Goal: Task Accomplishment & Management: Use online tool/utility

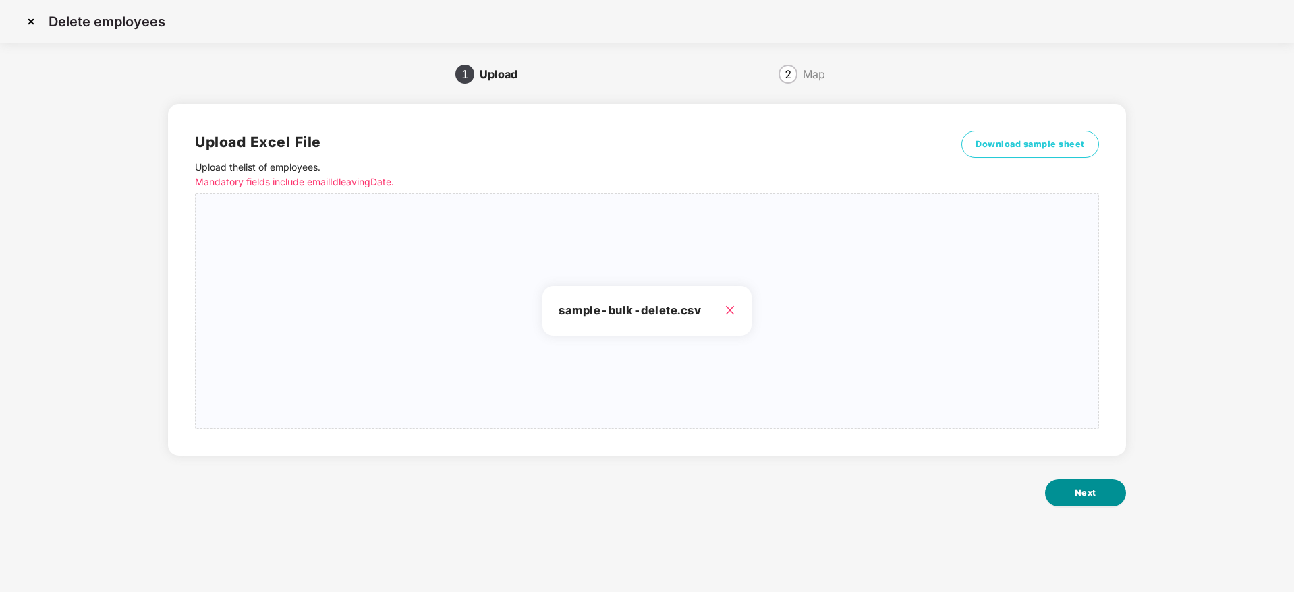
click at [1082, 501] on button "Next" at bounding box center [1085, 493] width 81 height 27
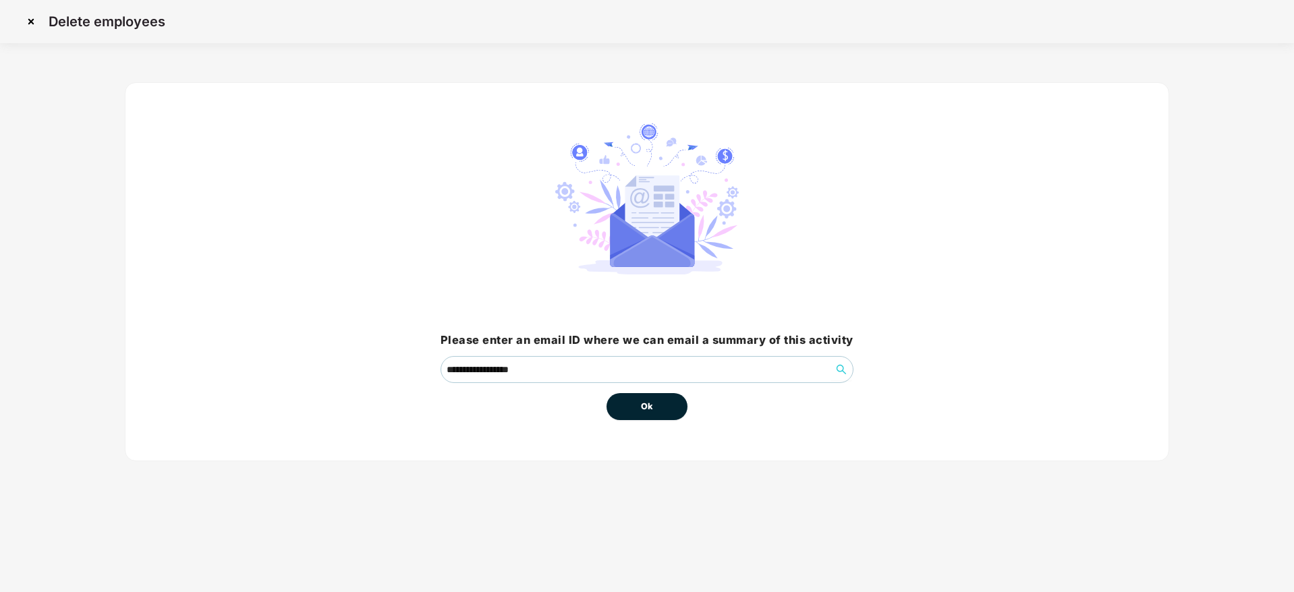
click at [670, 403] on button "Ok" at bounding box center [647, 406] width 81 height 27
drag, startPoint x: 650, startPoint y: 422, endPoint x: 650, endPoint y: 404, distance: 17.5
click at [650, 404] on div "**********" at bounding box center [647, 271] width 1045 height 379
click at [650, 404] on span "Ok" at bounding box center [647, 406] width 12 height 13
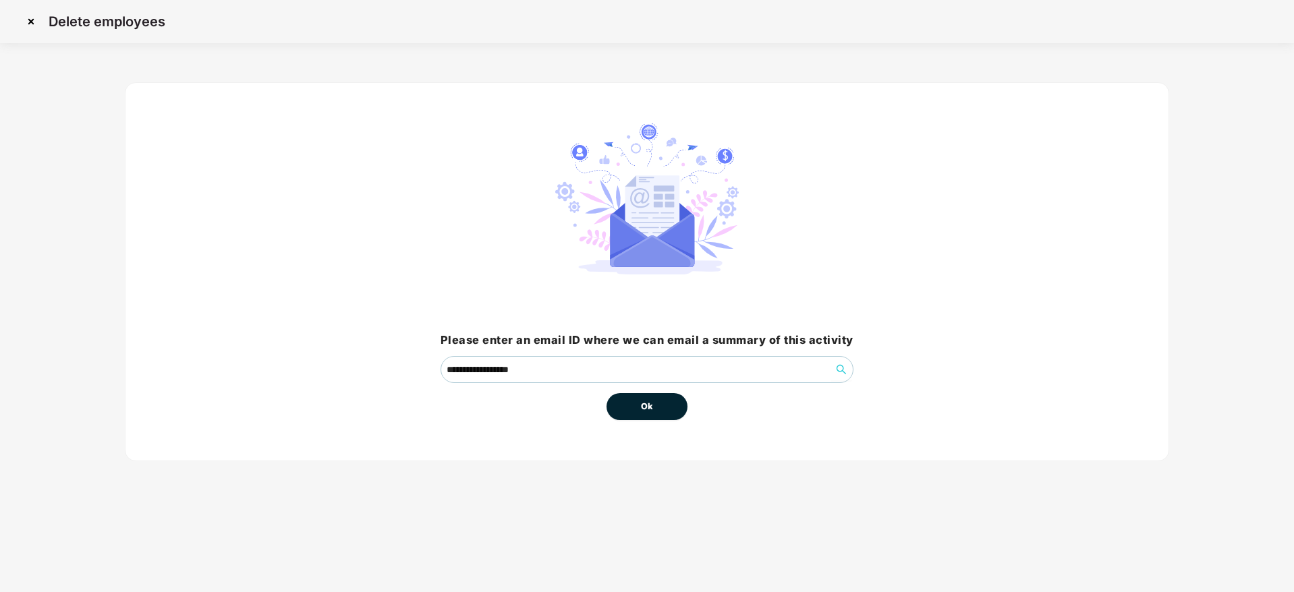
click at [650, 404] on span "Ok" at bounding box center [647, 406] width 12 height 13
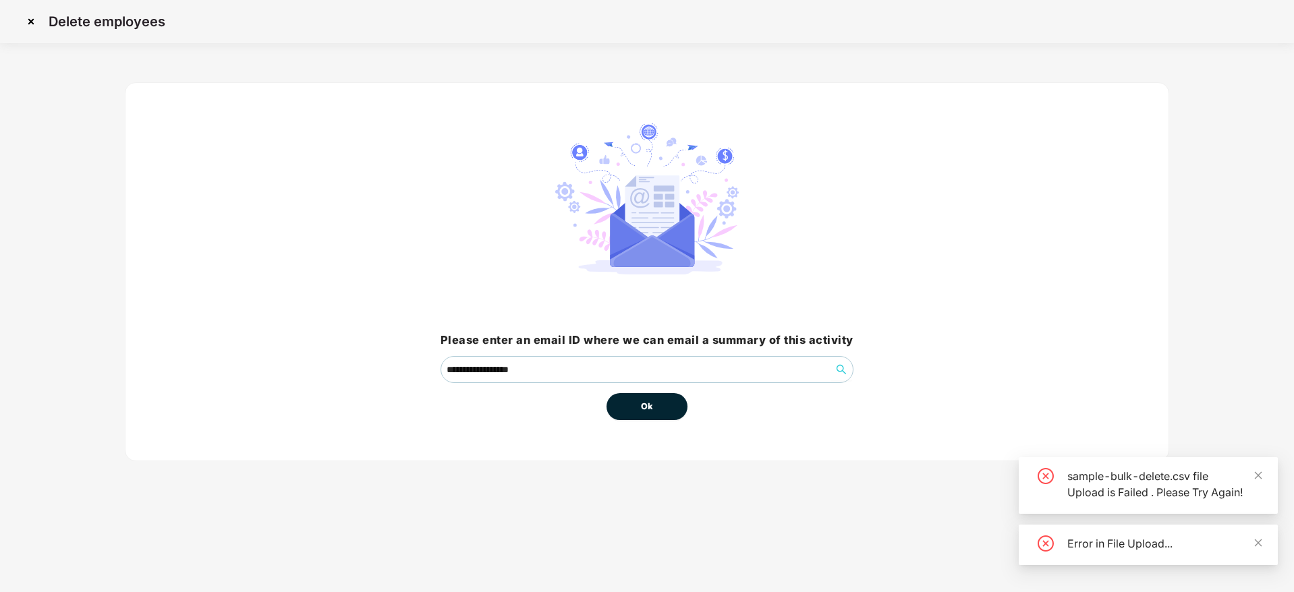
click at [651, 410] on span "Ok" at bounding box center [647, 406] width 12 height 13
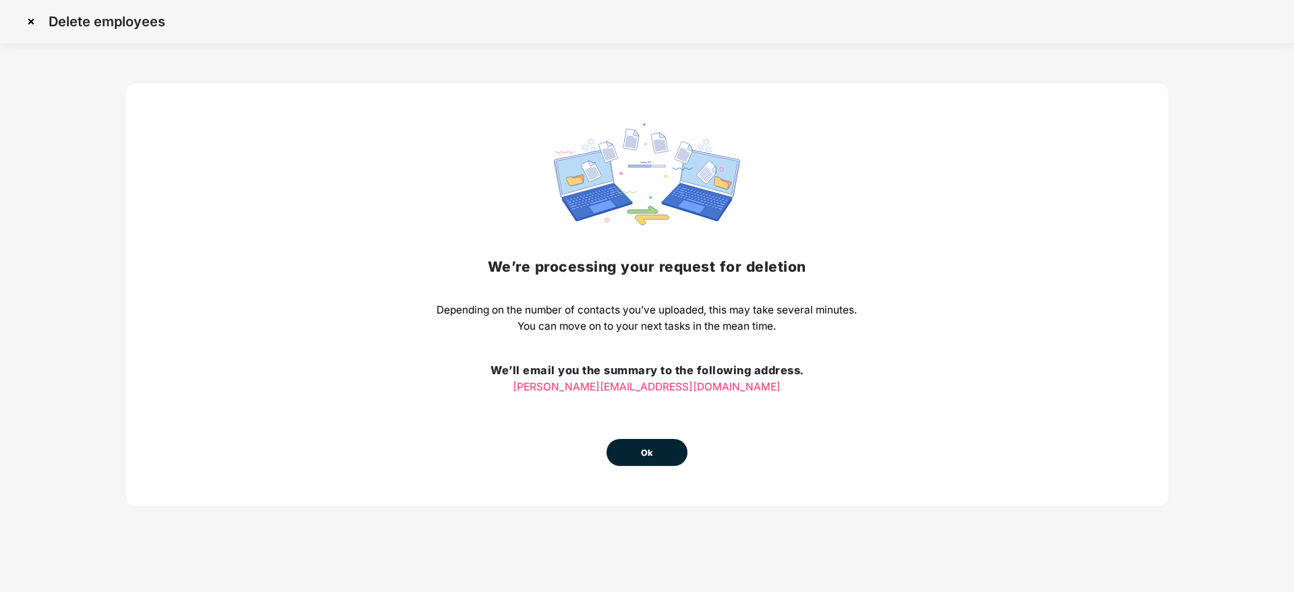
click at [645, 449] on span "Ok" at bounding box center [647, 453] width 12 height 13
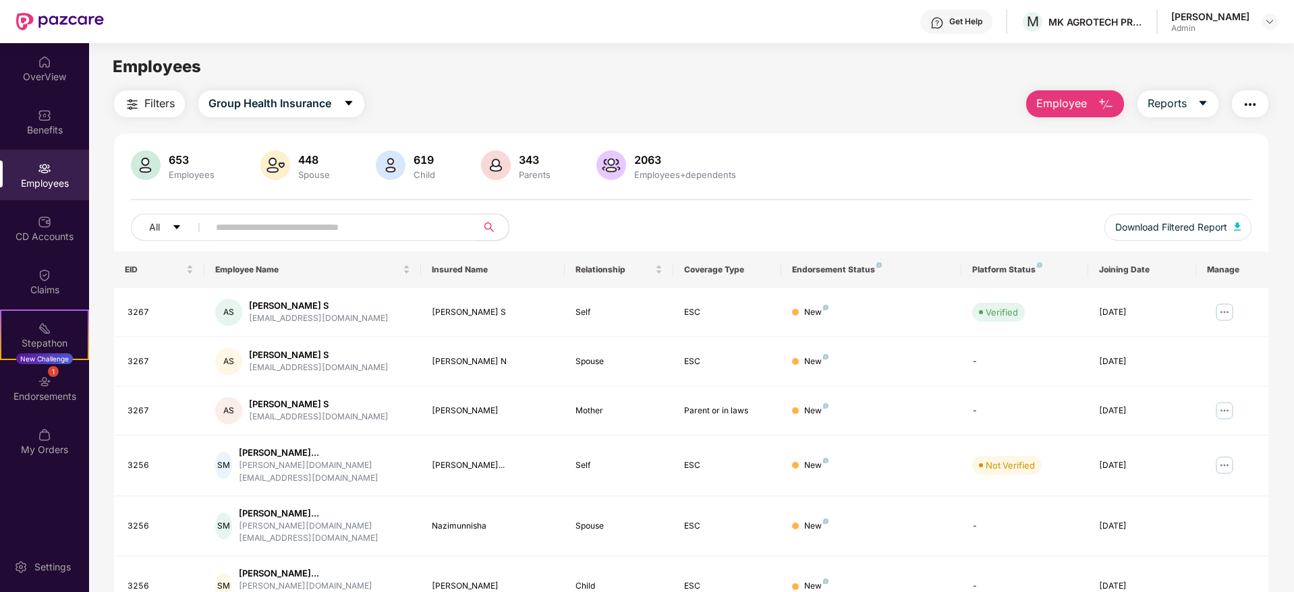
click at [1101, 100] on img "button" at bounding box center [1106, 104] width 16 height 16
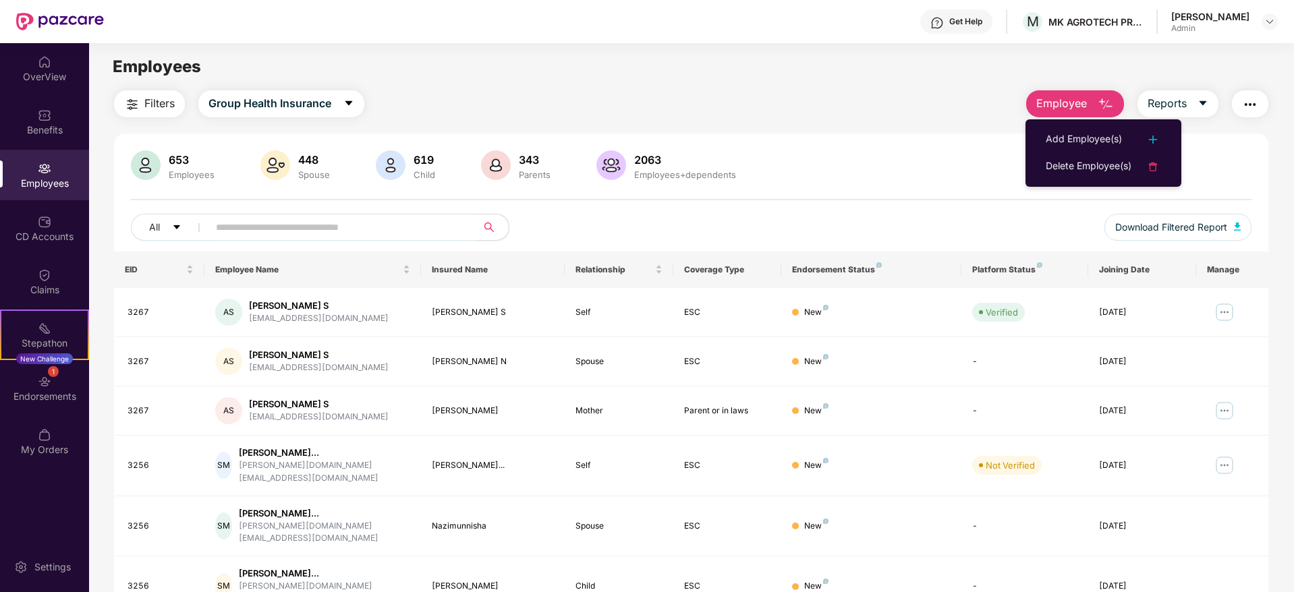
click at [800, 142] on div "653 Employees 448 Spouse 619 Child 343 Parents 2063 Employees+dependents All Do…" at bounding box center [691, 504] width 1155 height 741
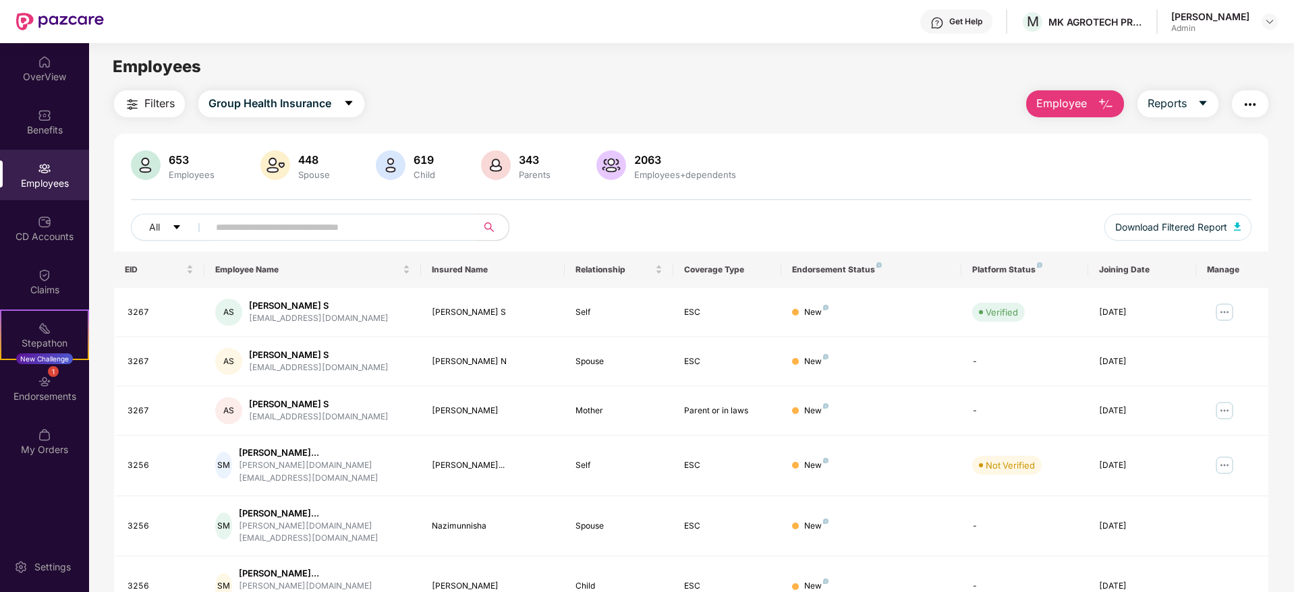
click at [391, 227] on input "text" at bounding box center [337, 227] width 242 height 20
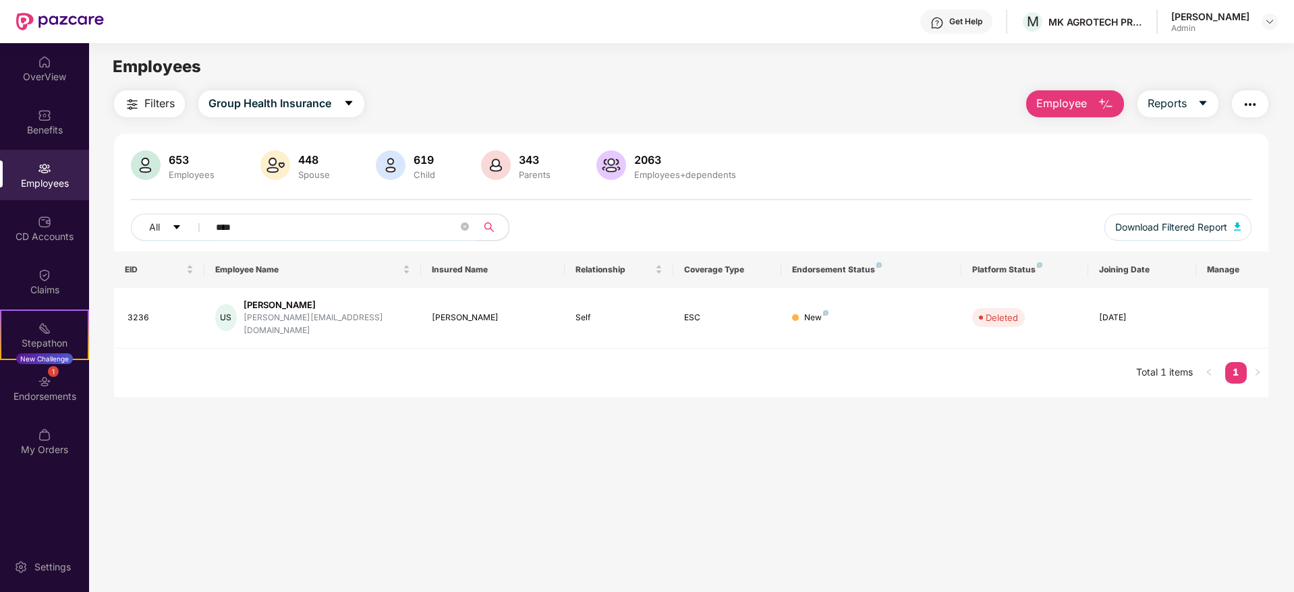
type input "*****"
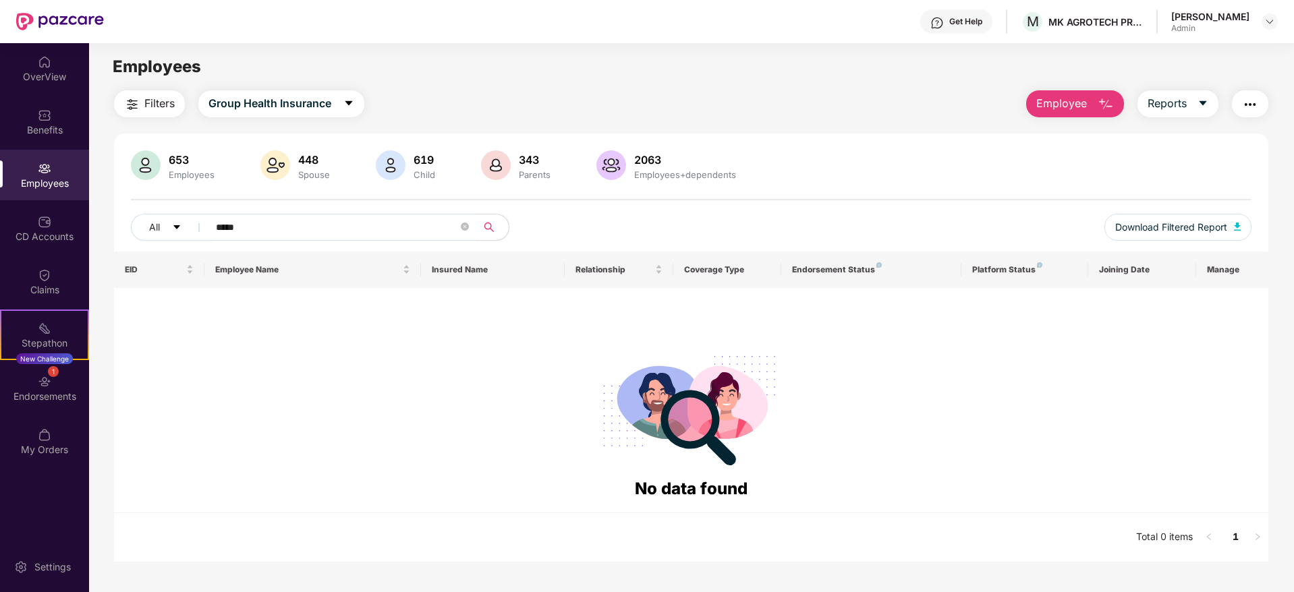
click at [43, 194] on div "Employees" at bounding box center [44, 175] width 89 height 51
click at [380, 231] on input "*****" at bounding box center [337, 227] width 242 height 20
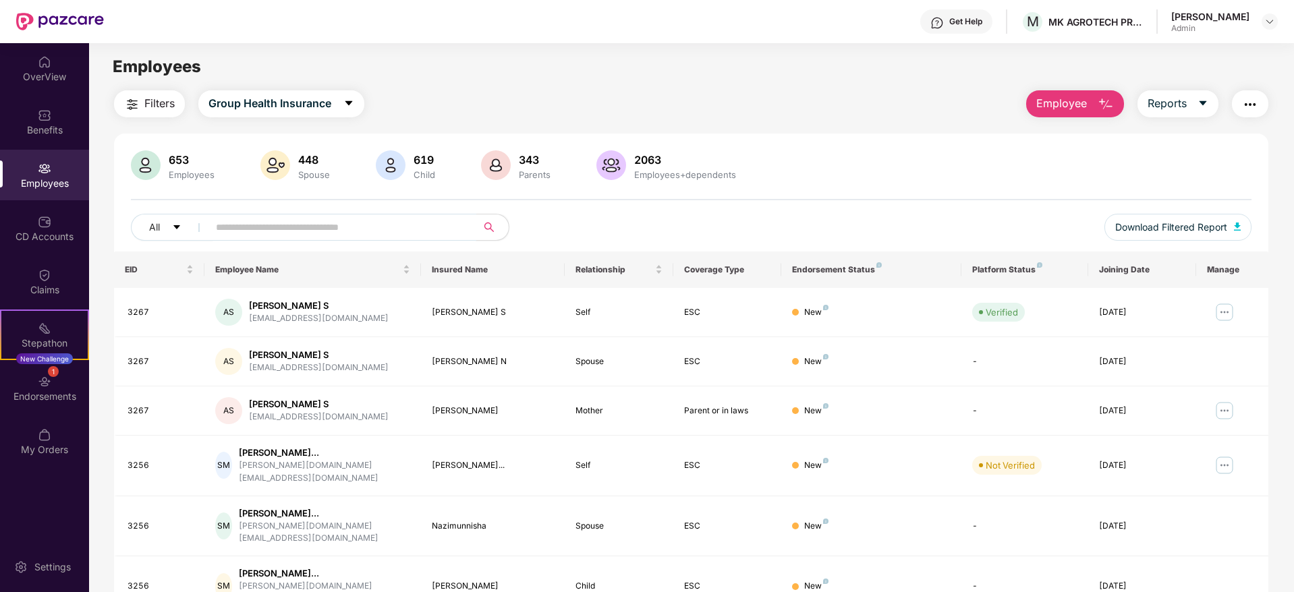
click at [1106, 96] on img "button" at bounding box center [1106, 104] width 16 height 16
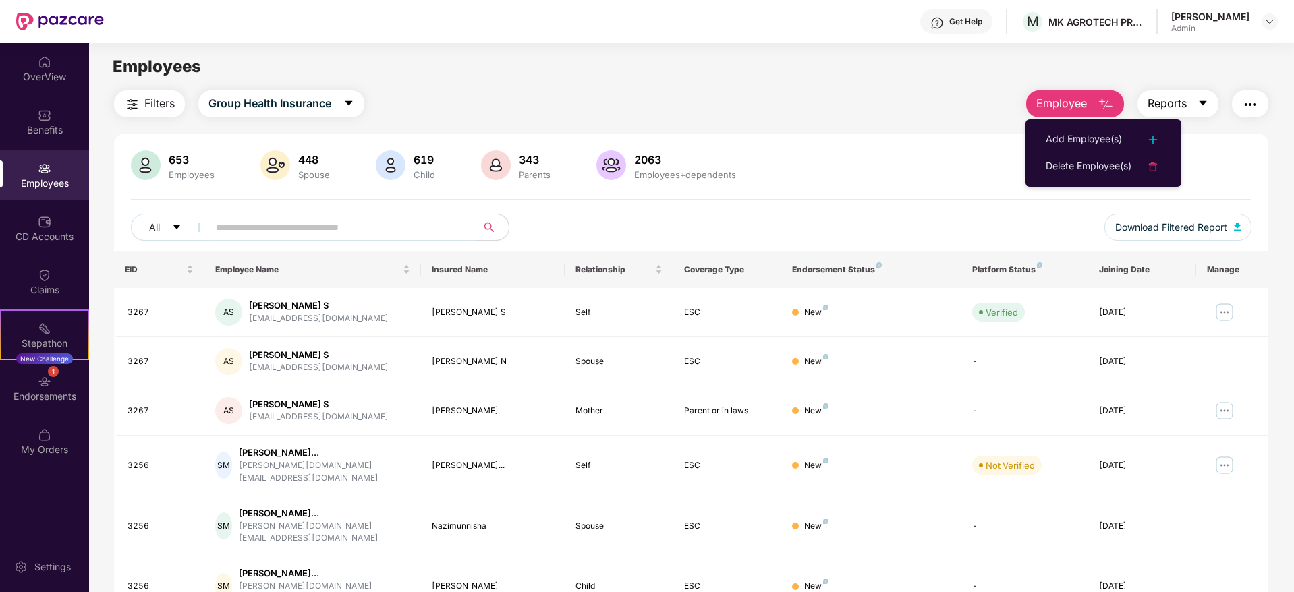
click at [1198, 106] on icon "caret-down" at bounding box center [1203, 103] width 11 height 11
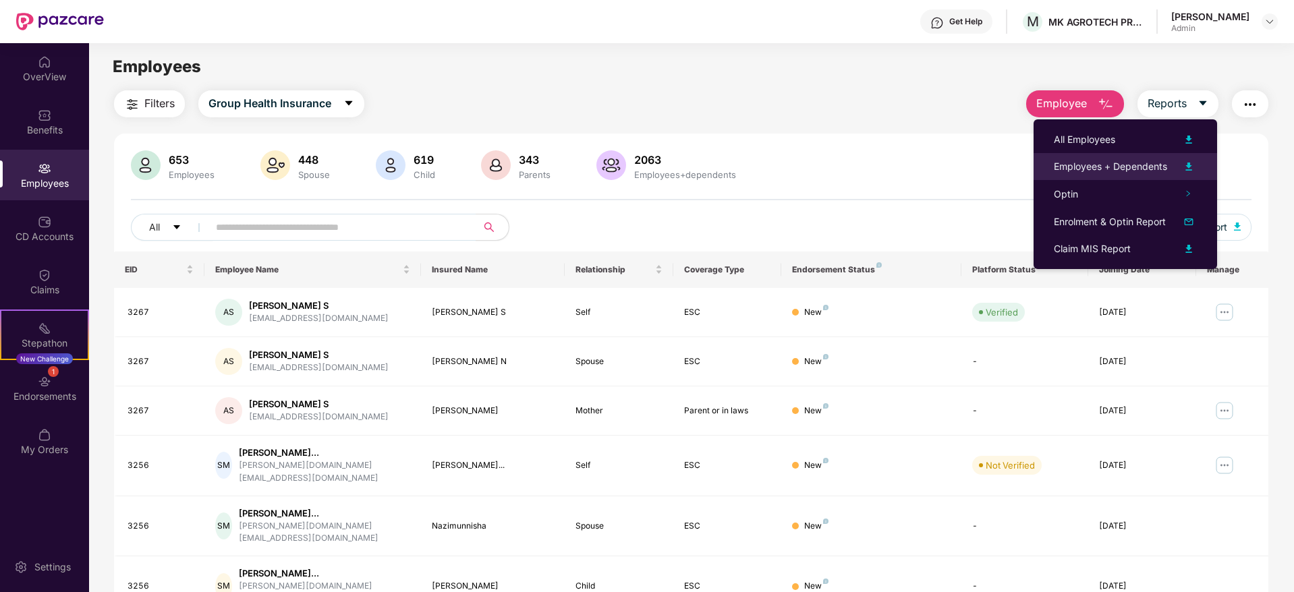
click at [1123, 162] on div "Employees + Dependents" at bounding box center [1110, 166] width 113 height 15
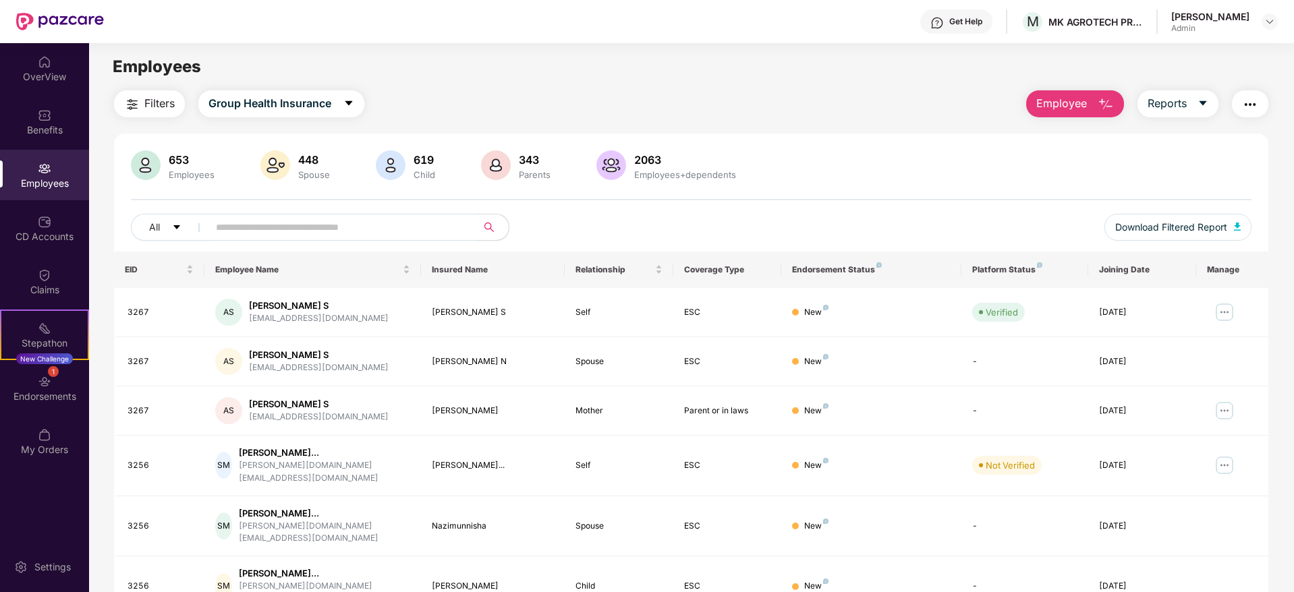
click at [1099, 97] on img "button" at bounding box center [1106, 104] width 16 height 16
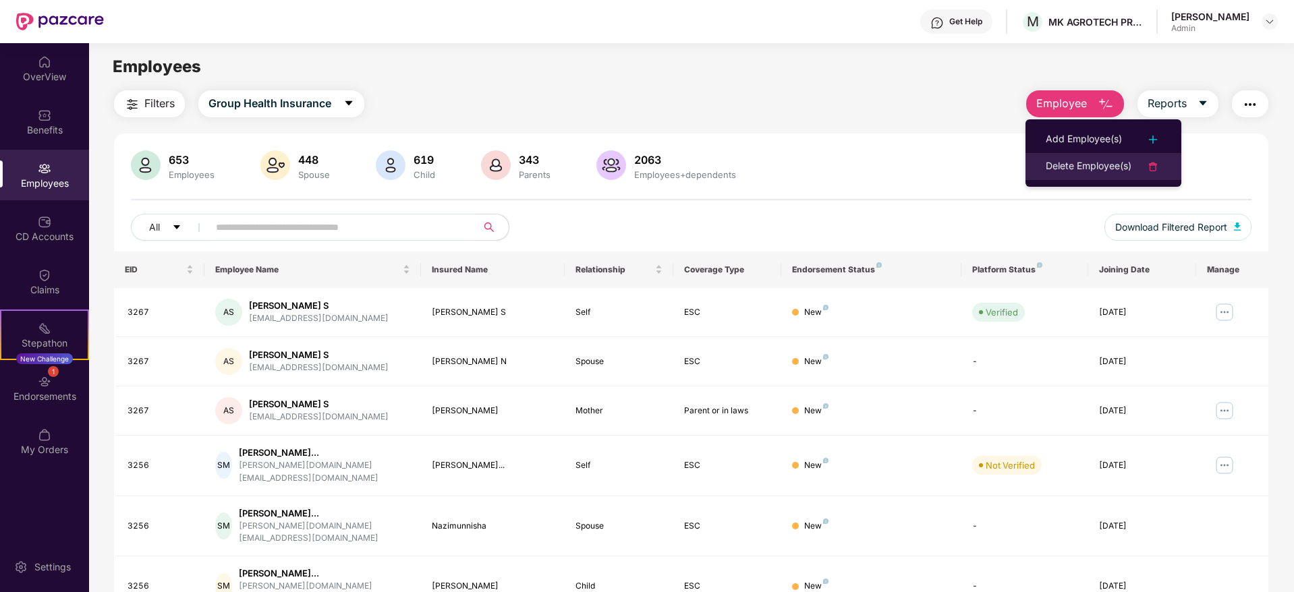
click at [1095, 171] on div "Delete Employee(s)" at bounding box center [1089, 167] width 86 height 16
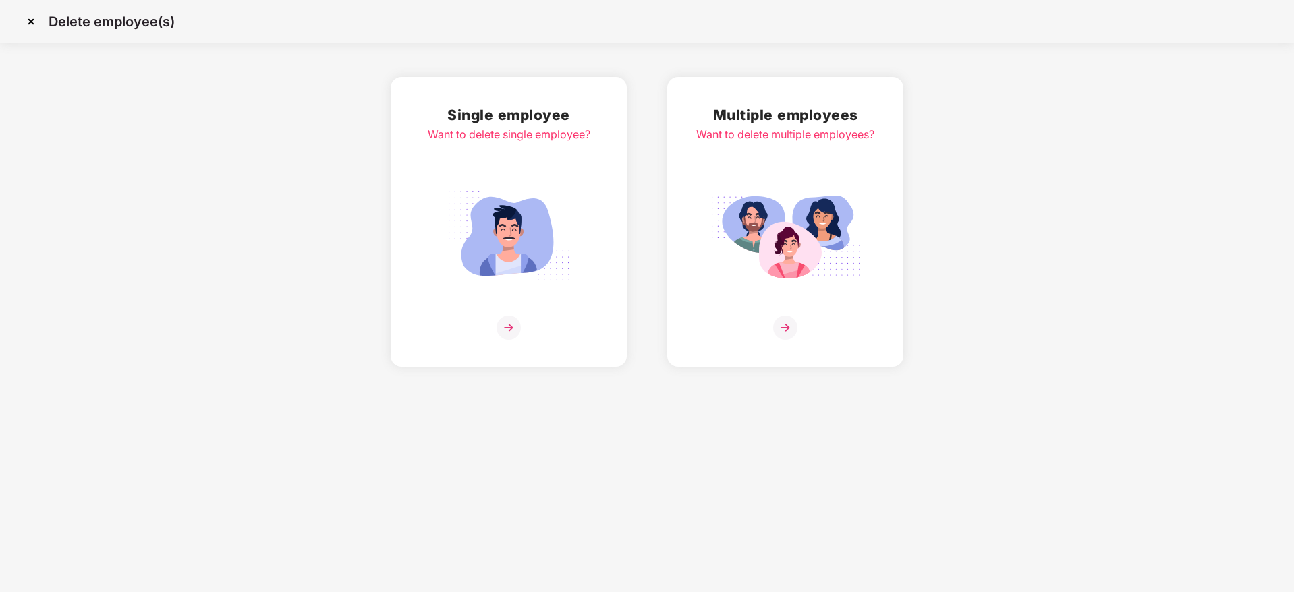
click at [789, 325] on img at bounding box center [785, 328] width 24 height 24
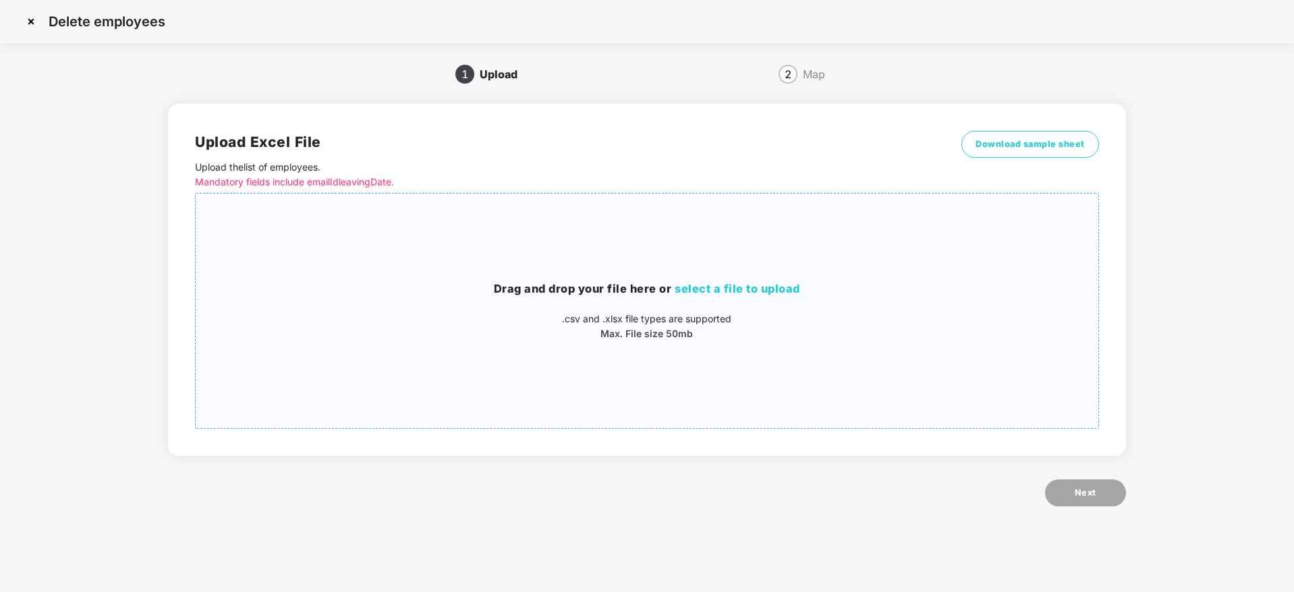
click at [781, 283] on span "select a file to upload" at bounding box center [738, 288] width 126 height 13
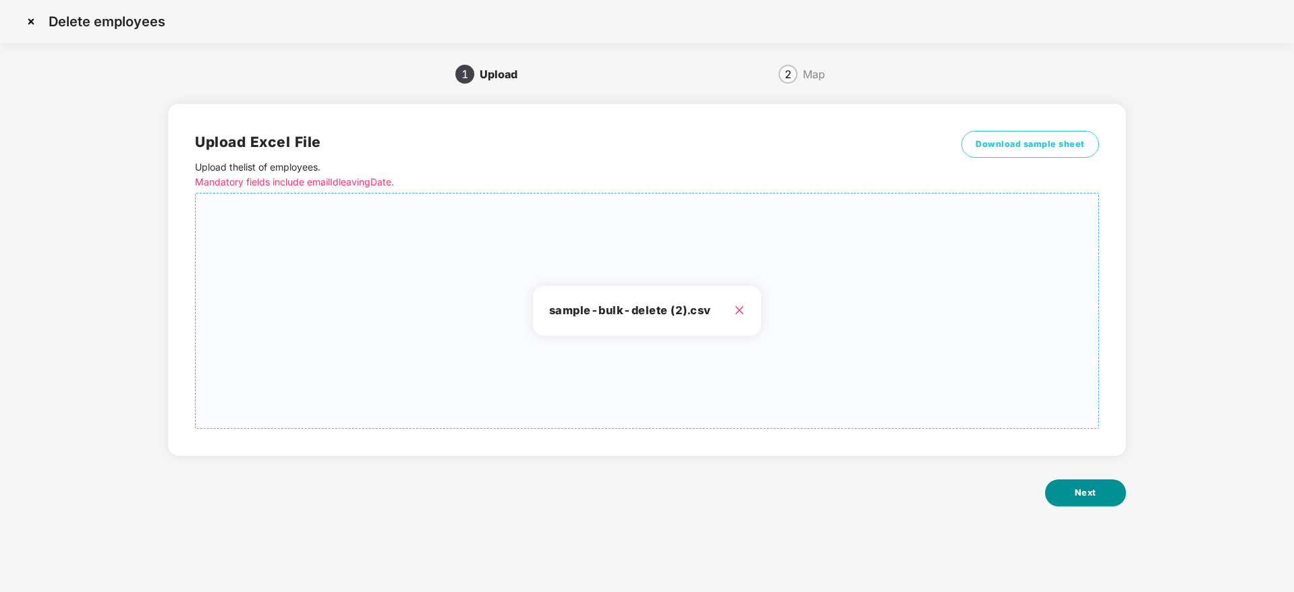
click at [1076, 483] on button "Next" at bounding box center [1085, 493] width 81 height 27
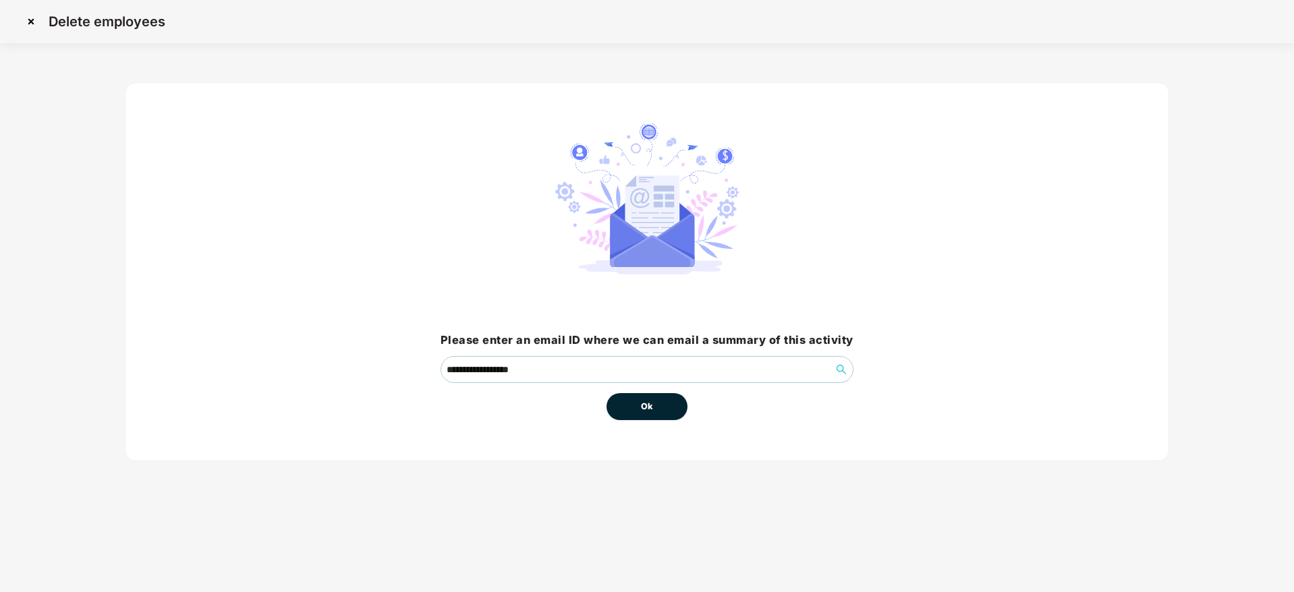
click at [646, 408] on span "Ok" at bounding box center [647, 406] width 12 height 13
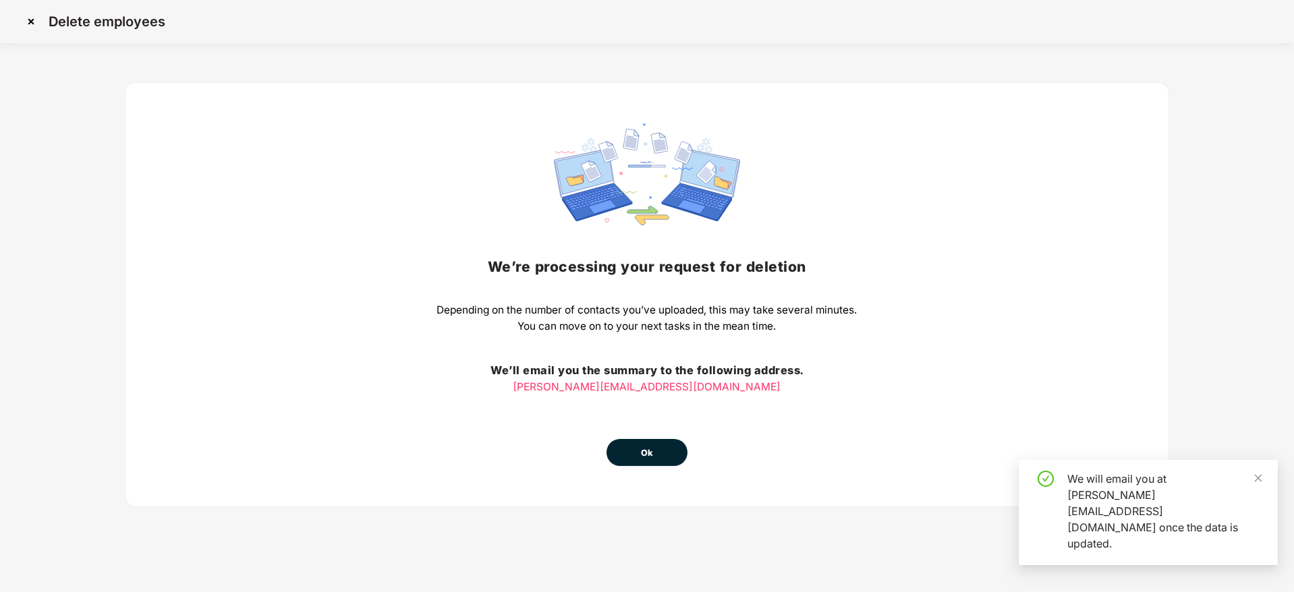
click at [643, 452] on span "Ok" at bounding box center [647, 453] width 12 height 13
